Goal: Task Accomplishment & Management: Use online tool/utility

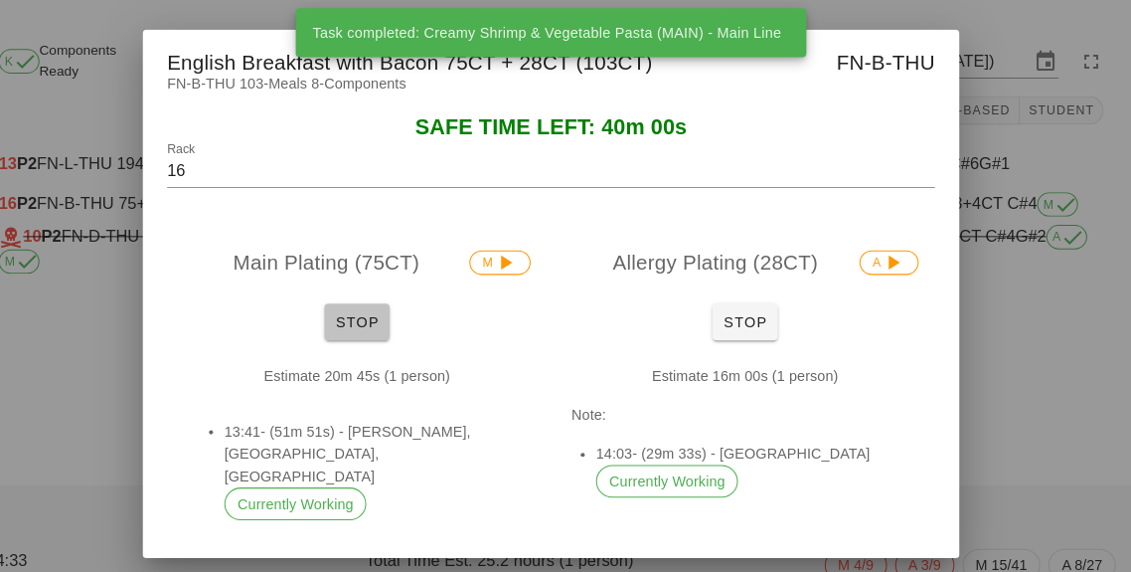
click at [353, 309] on span "Stop" at bounding box center [377, 313] width 48 height 16
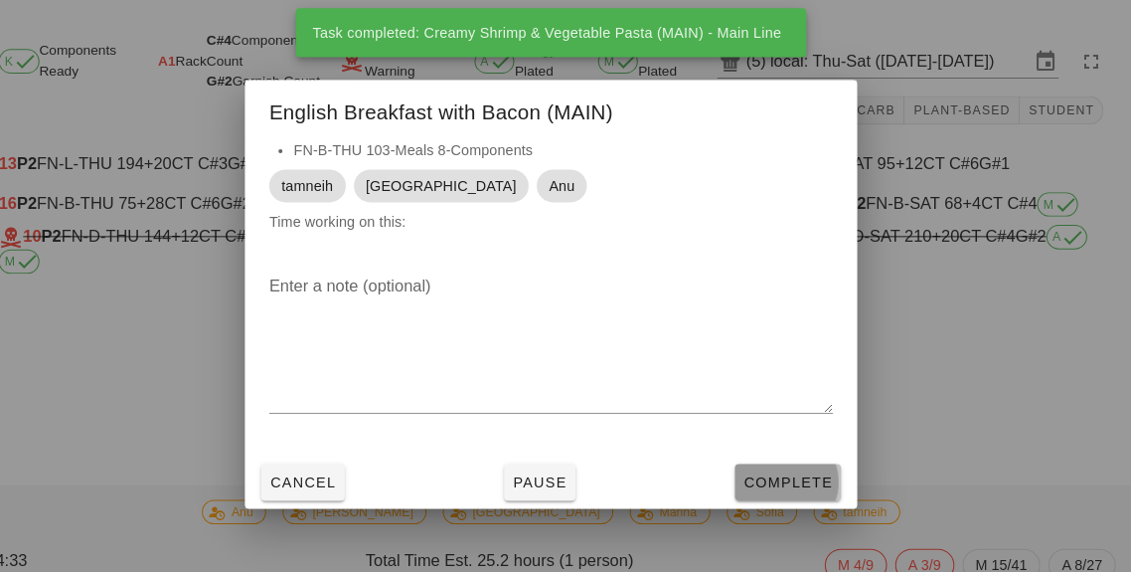
click at [789, 453] on button "Complete" at bounding box center [796, 469] width 103 height 36
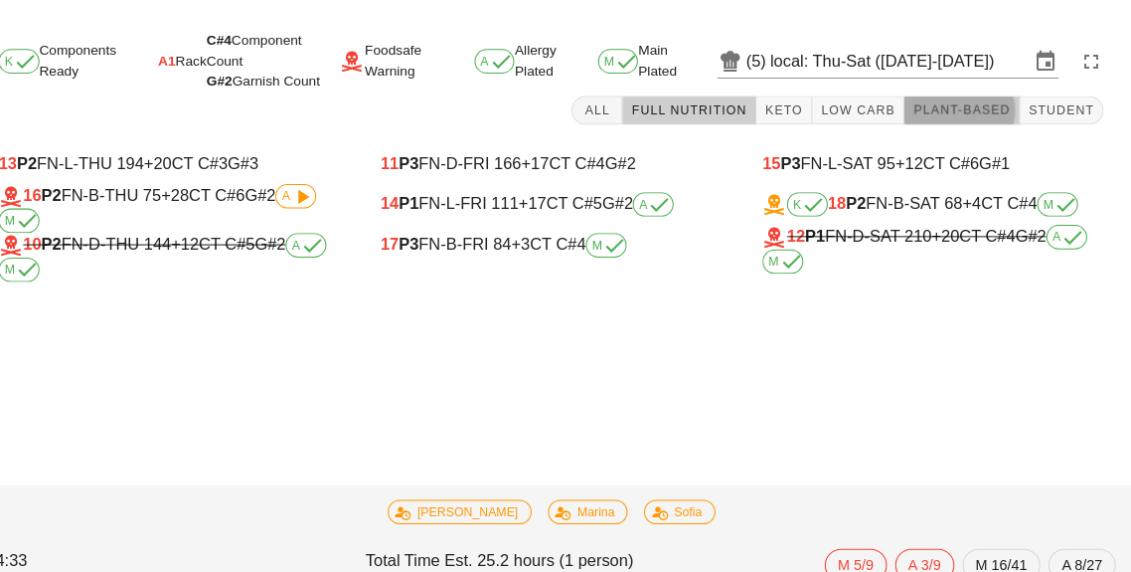
click at [955, 102] on span "Plant-Based" at bounding box center [965, 107] width 95 height 14
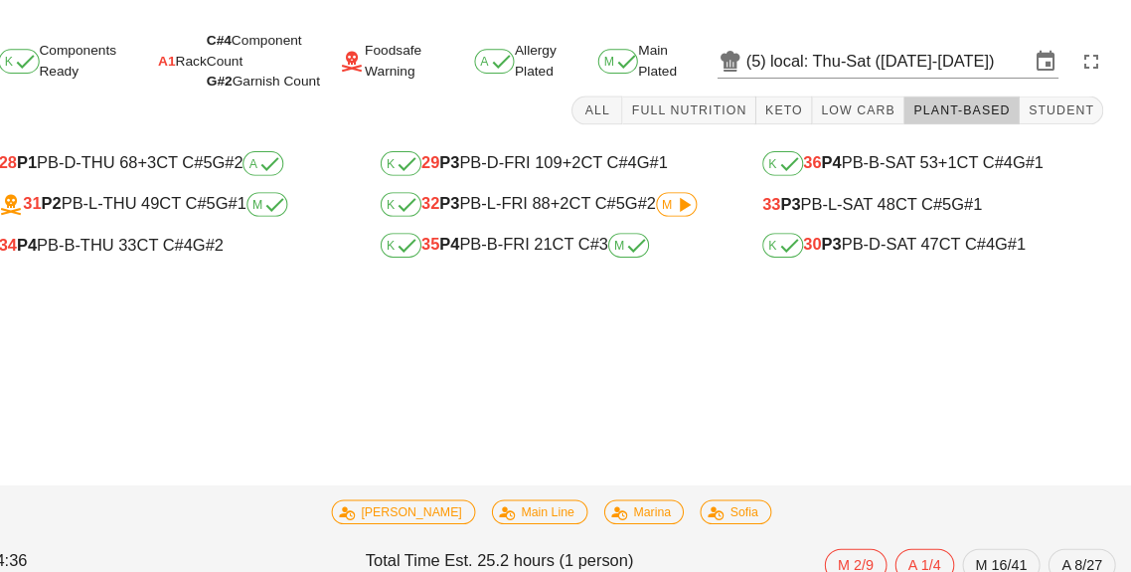
click at [118, 279] on div "Task started: Shrimp Pasta Salad (MAIN) - Main Line K Components Ready A1 Rack …" at bounding box center [565, 298] width 1131 height 548
click at [158, 257] on div "34 P4 PB-B-THU 33 CT C#4 G#2" at bounding box center [194, 239] width 364 height 40
click at [213, 254] on div "34 P4 PB-B-THU 33 CT C#4 G#2" at bounding box center [194, 239] width 364 height 40
click at [202, 247] on div "34 P4 PB-B-THU 33 CT C#4 G#2" at bounding box center [194, 239] width 332 height 18
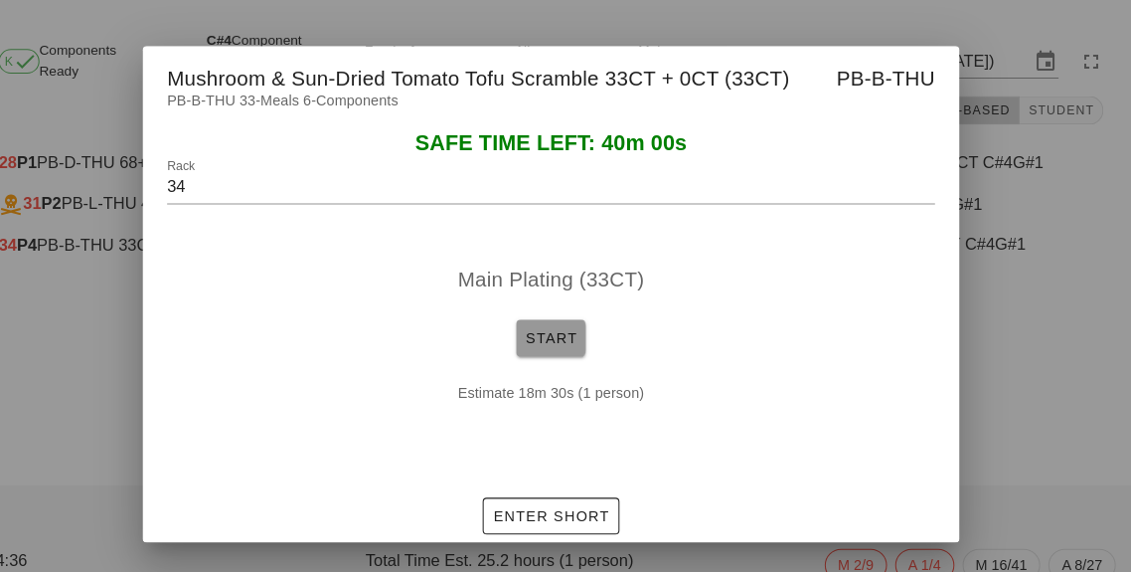
click at [545, 337] on button "Start" at bounding box center [566, 329] width 68 height 36
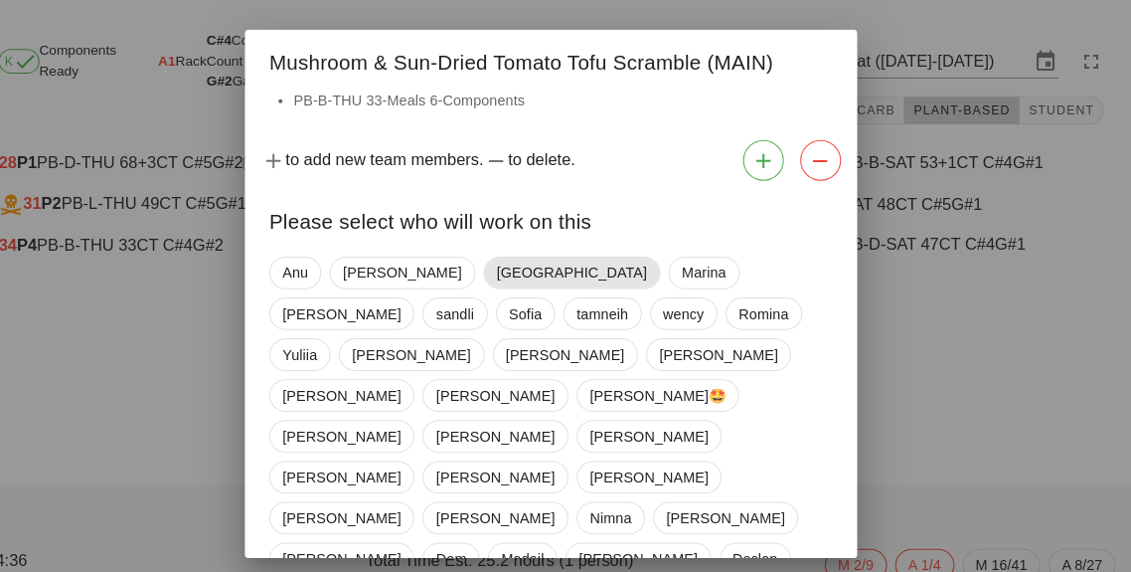
click at [513, 268] on span "[GEOGRAPHIC_DATA]" at bounding box center [586, 265] width 146 height 30
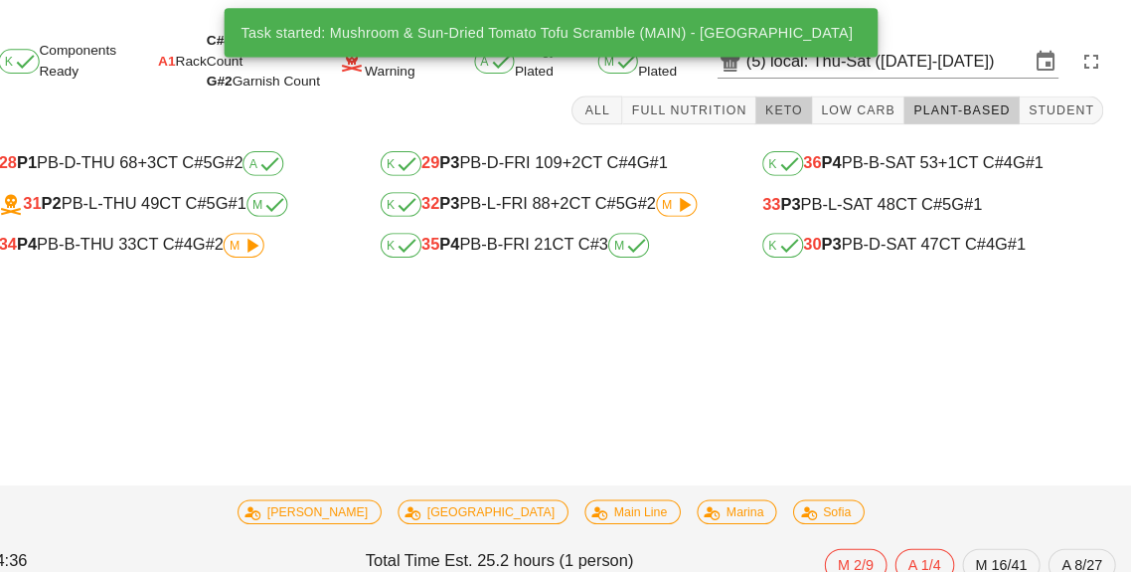
click at [787, 113] on button "Keto" at bounding box center [792, 107] width 55 height 28
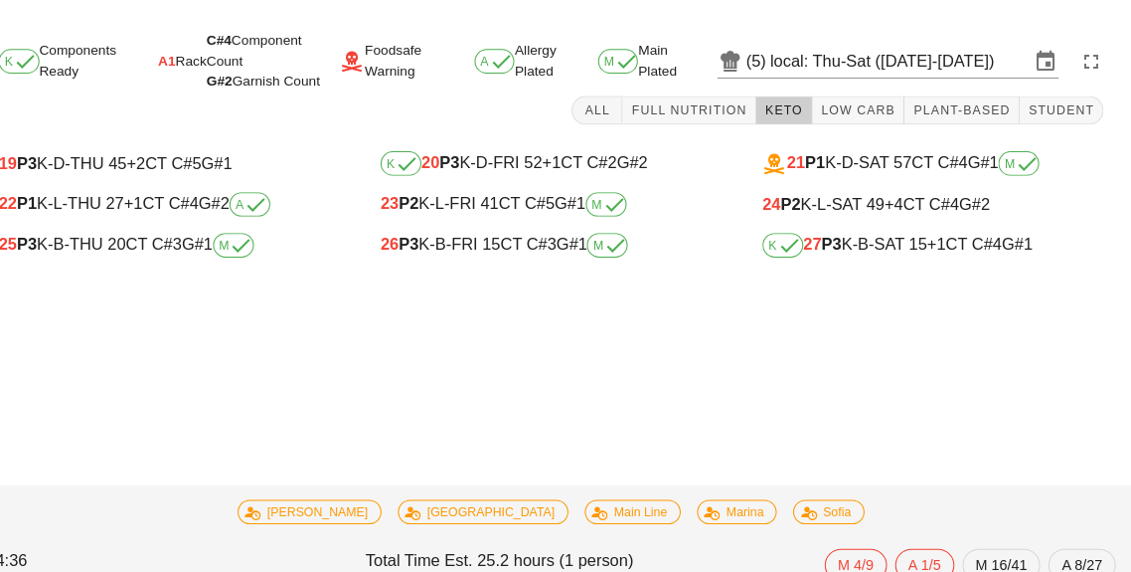
click at [867, 247] on div "K 27 P3 K-B-SAT 15 +1 CT C#4 G#1" at bounding box center [937, 239] width 332 height 24
type input "27"
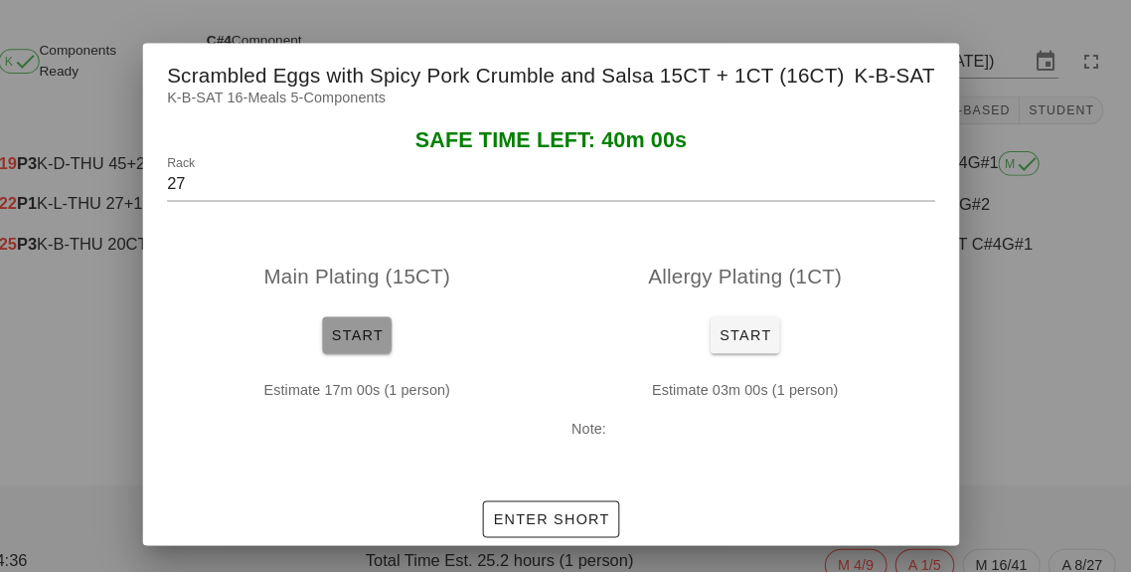
click at [374, 336] on button "Start" at bounding box center [377, 326] width 68 height 36
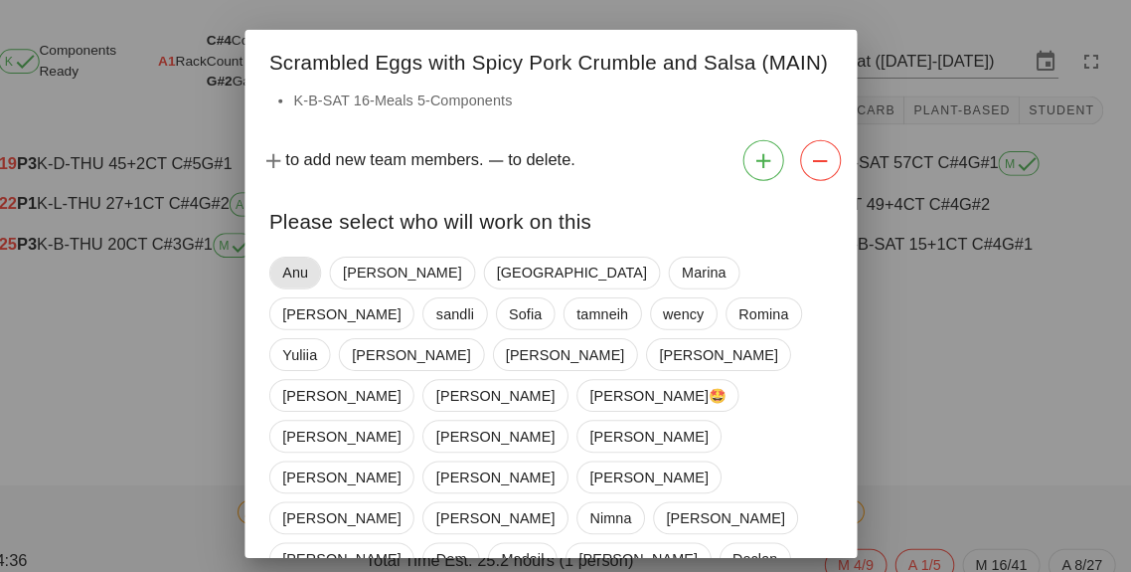
click at [313, 278] on span "Anu" at bounding box center [316, 265] width 25 height 30
